Goal: Task Accomplishment & Management: Use online tool/utility

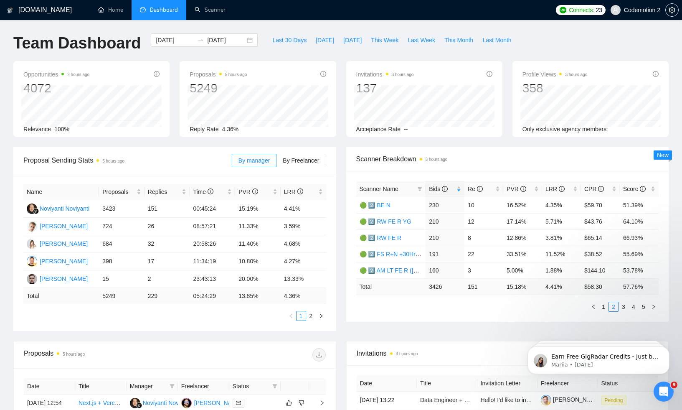
click at [342, 149] on div "Scanner Breakdown 3 hours ago Scanner Name Bids Re PVR LRR CPR Score 🟢 2️⃣ BE N…" at bounding box center [507, 234] width 333 height 174
click at [339, 229] on div "Proposal Sending Stats 5 hours ago By manager By Freelancer Name Proposals Repl…" at bounding box center [174, 239] width 333 height 184
click at [322, 42] on span "[DATE]" at bounding box center [325, 39] width 18 height 9
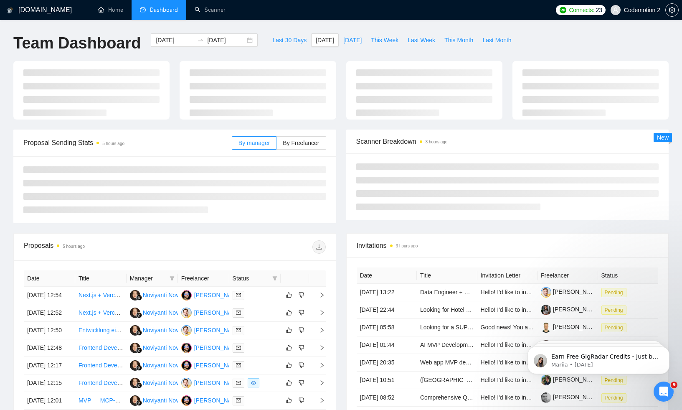
type input "[DATE]"
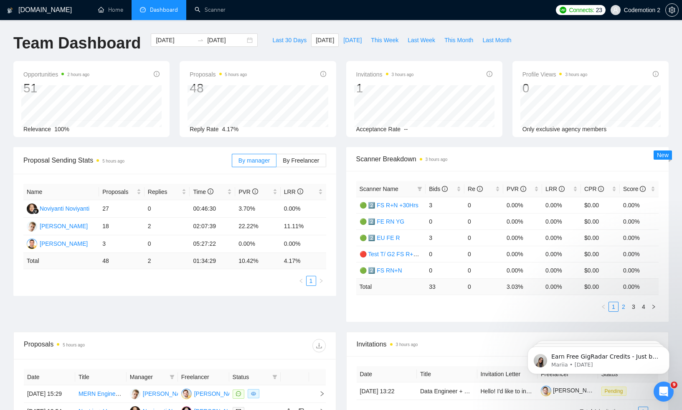
click at [624, 308] on link "2" at bounding box center [623, 306] width 9 height 9
click at [402, 271] on link "🟢 2️⃣ AM LT FE R ([PERSON_NAME])" at bounding box center [410, 270] width 102 height 7
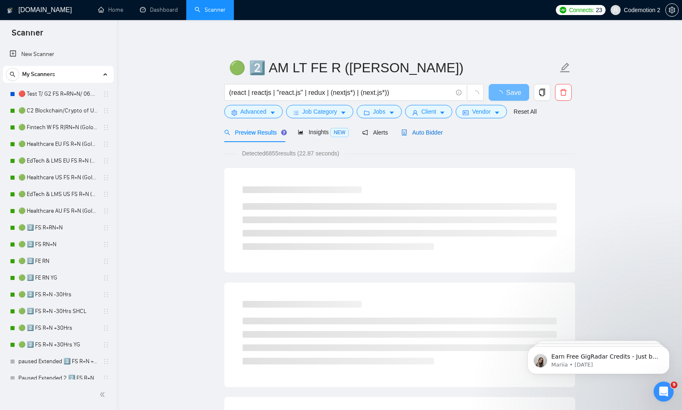
click at [412, 135] on span "Auto Bidder" at bounding box center [421, 132] width 41 height 7
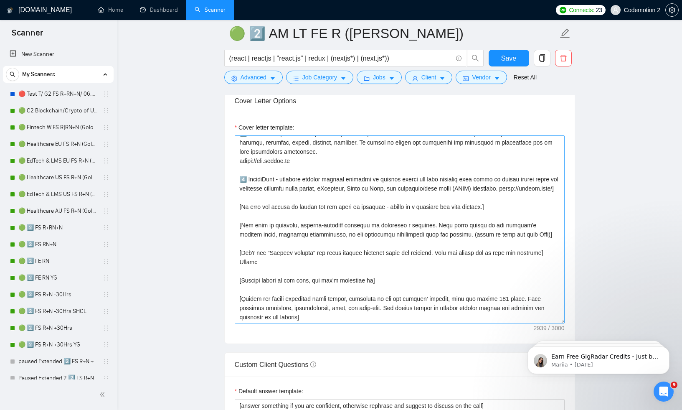
scroll to position [294, 0]
click at [249, 264] on textarea "Cover letter template:" at bounding box center [400, 229] width 330 height 188
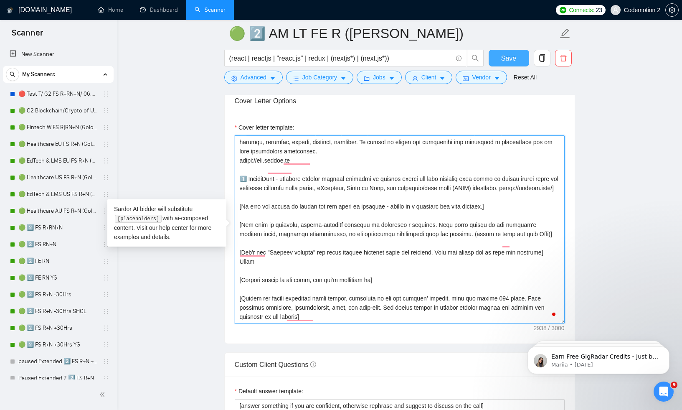
type textarea "[Analyze the job posting's tone (formal, casual, technical) and mirror it in th…"
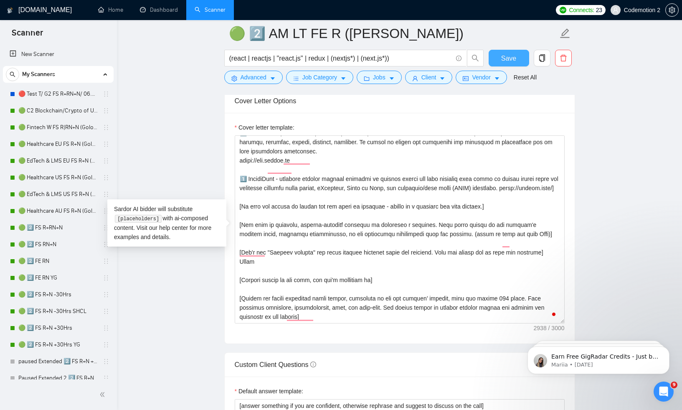
click at [510, 60] on span "Save" at bounding box center [508, 58] width 15 height 10
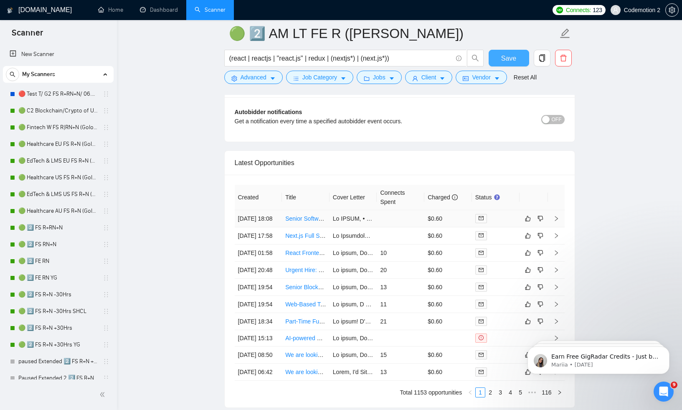
scroll to position [1967, 0]
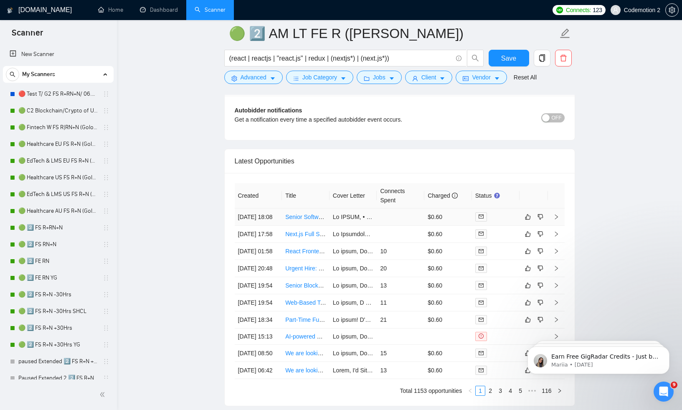
click at [303, 220] on link "Senior Software Engineer | Shopify Developer | Part-Time Role" at bounding box center [366, 216] width 163 height 7
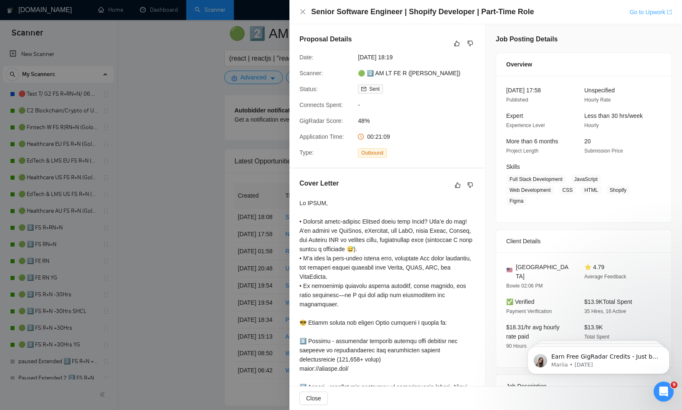
click at [637, 13] on link "Go to Upwork" at bounding box center [650, 12] width 43 height 7
click at [219, 217] on div at bounding box center [341, 205] width 682 height 410
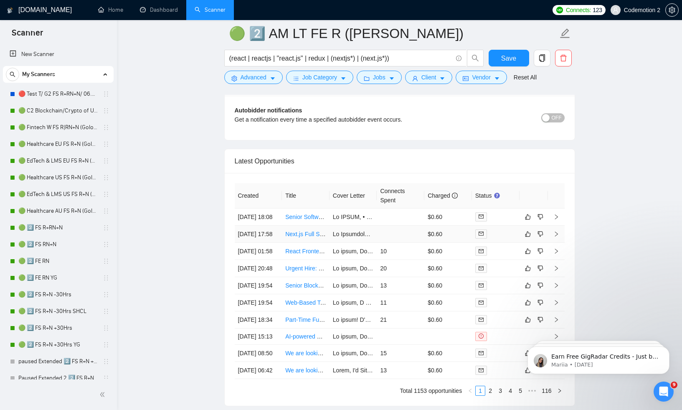
click at [305, 237] on link "Next.js Full Stack Developer (AI-Powered)" at bounding box center [339, 233] width 109 height 7
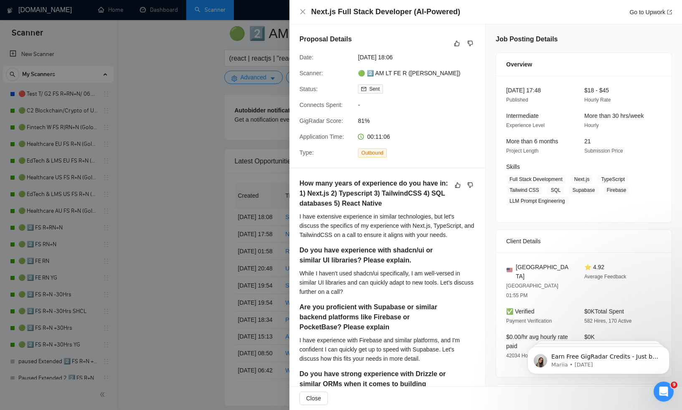
click at [259, 187] on div at bounding box center [341, 205] width 682 height 410
click at [269, 240] on div at bounding box center [341, 205] width 682 height 410
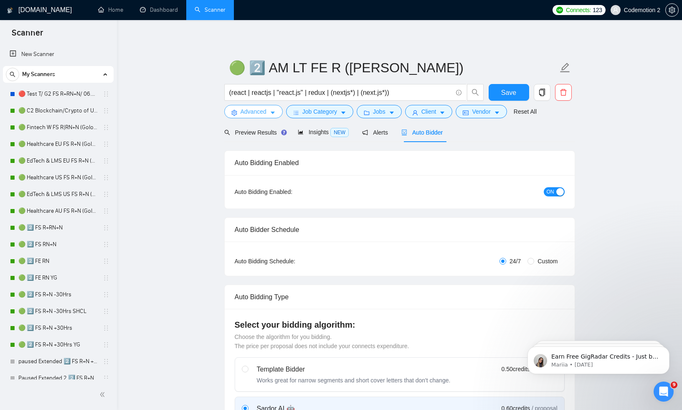
click at [273, 117] on button "Advanced" at bounding box center [253, 111] width 58 height 13
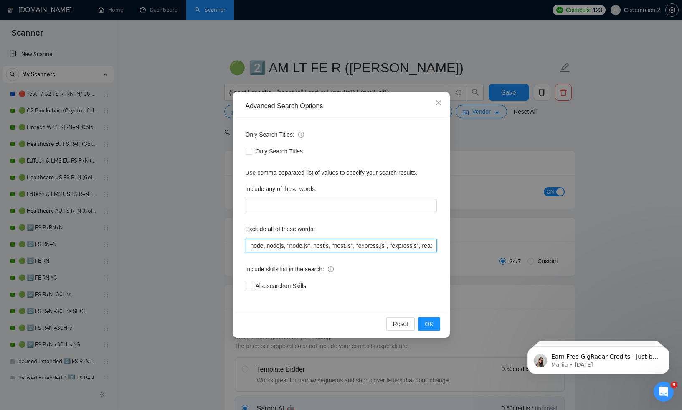
click at [302, 247] on input "node, nodejs, "node.js", nestjs, "nest.js", "express.js", "expressjs", reactnat…" at bounding box center [340, 245] width 191 height 13
